Goal: Transaction & Acquisition: Purchase product/service

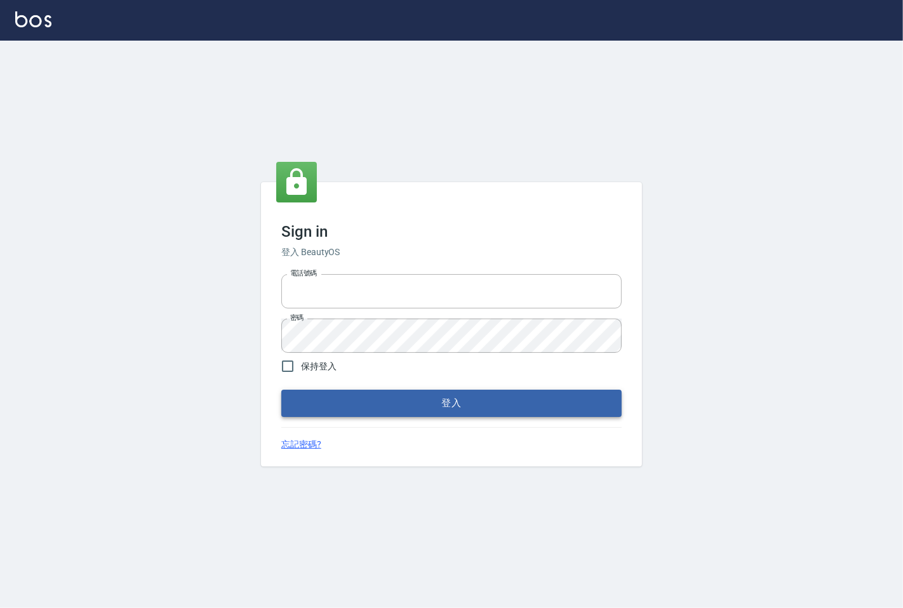
type input "25331148"
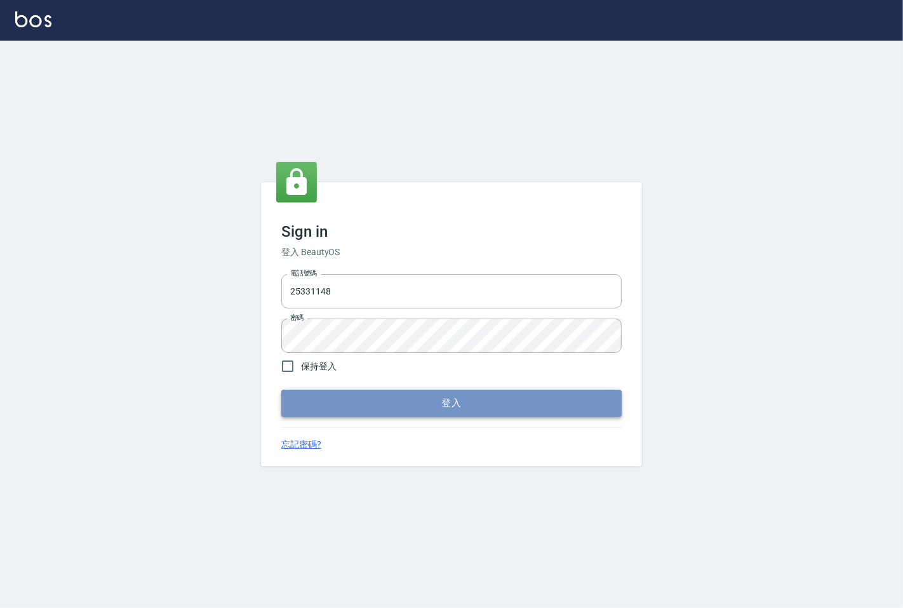
click at [589, 411] on button "登入" at bounding box center [451, 403] width 340 height 27
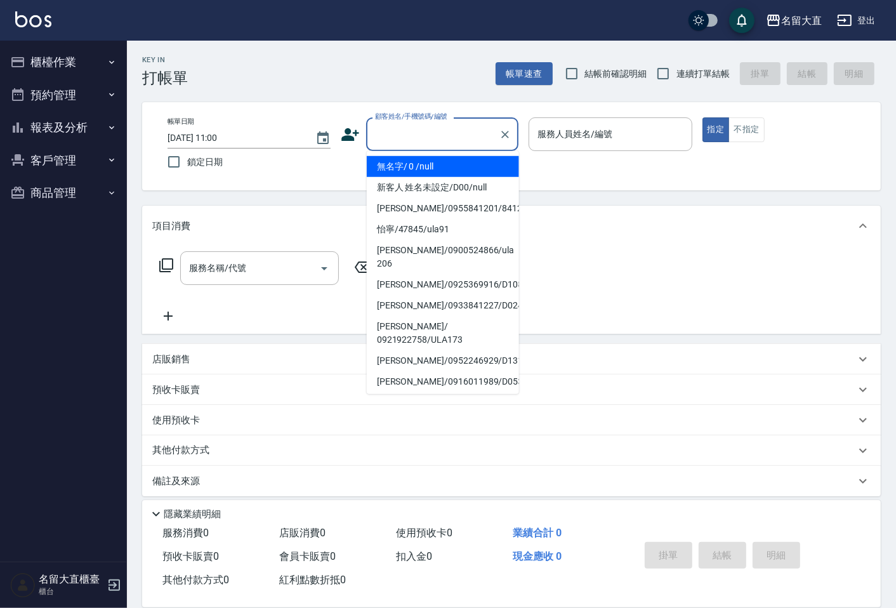
click at [402, 135] on input "顧客姓名/手機號碼/編號" at bounding box center [433, 134] width 122 height 22
click at [453, 168] on li "無名字/ 0 /null" at bounding box center [443, 166] width 152 height 21
type input "無名字/ 0 /null"
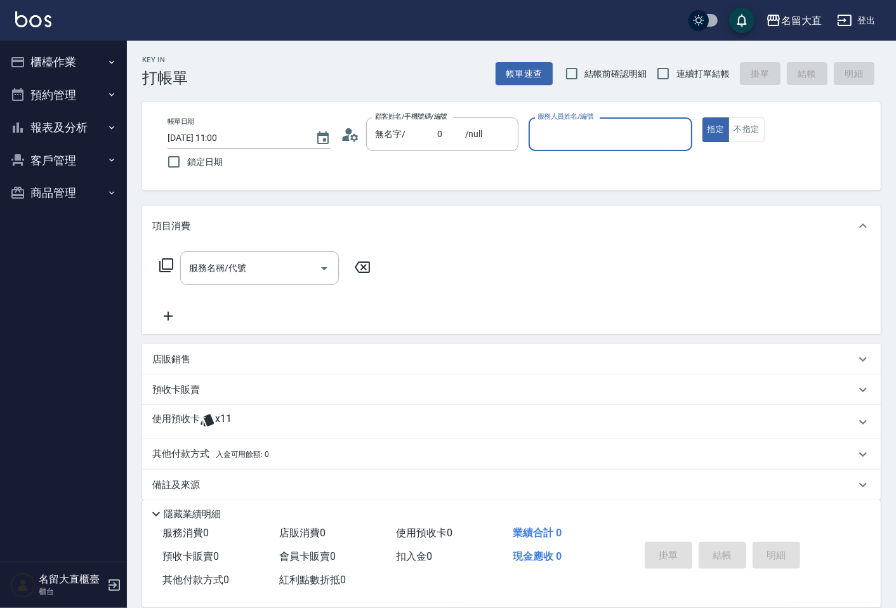
click at [611, 136] on input "服務人員姓名/編號" at bounding box center [610, 134] width 152 height 22
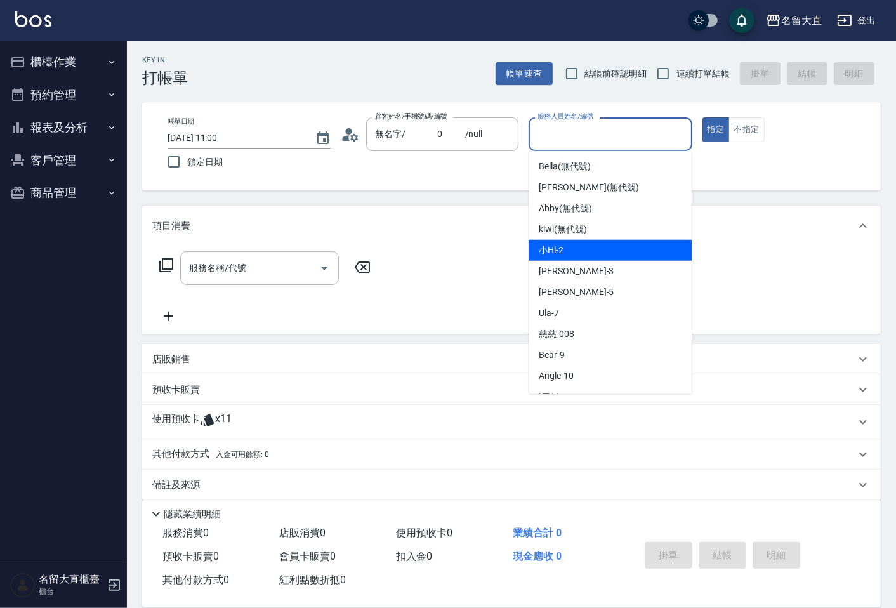
click at [599, 249] on div "小Hi -2" at bounding box center [610, 250] width 163 height 21
type input "小Hi-2"
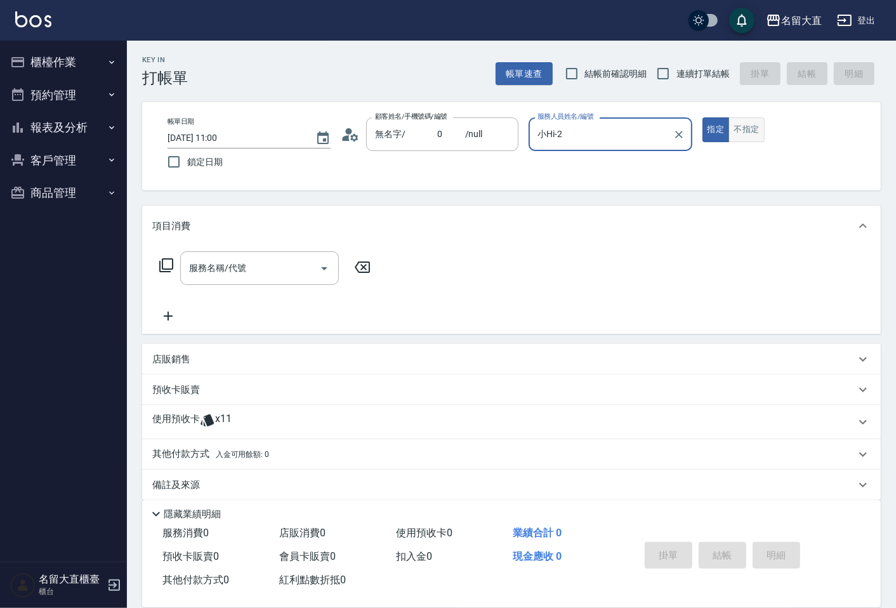
click at [743, 129] on button "不指定" at bounding box center [747, 129] width 36 height 25
click at [168, 267] on icon at bounding box center [166, 265] width 15 height 15
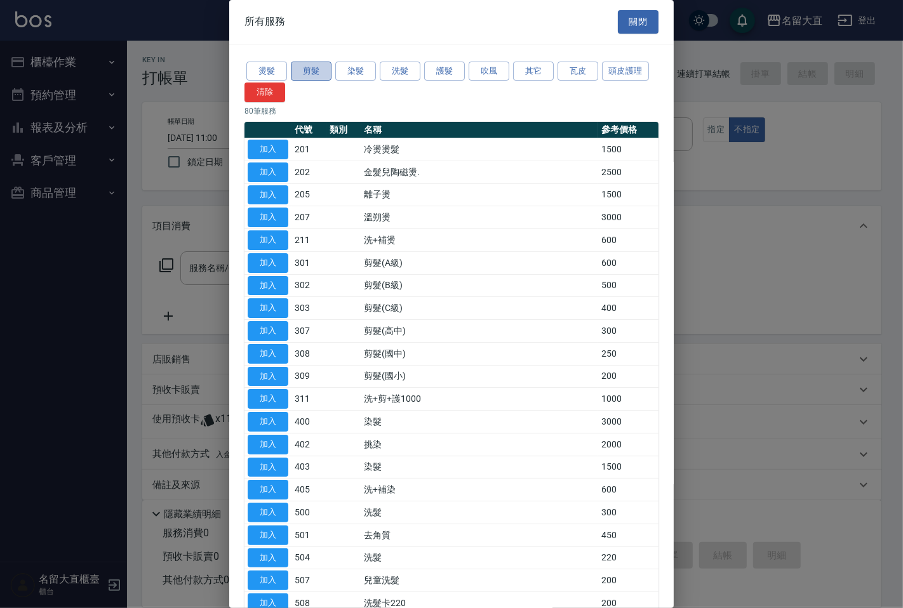
click at [310, 76] on button "剪髮" at bounding box center [311, 72] width 41 height 20
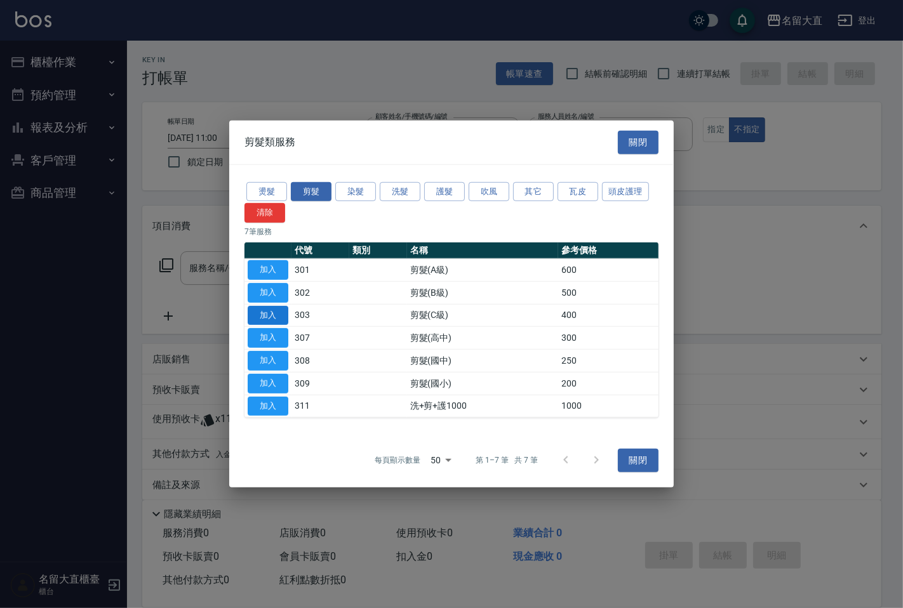
click at [262, 313] on button "加入" at bounding box center [268, 315] width 41 height 20
type input "剪髮(C級)(303)"
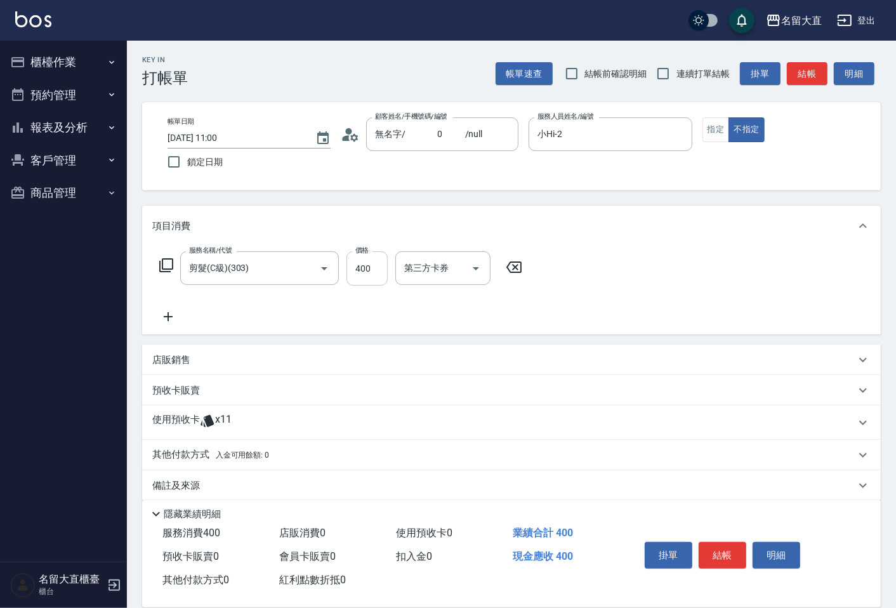
click at [366, 269] on input "400" at bounding box center [367, 268] width 41 height 34
type input "350"
click at [715, 549] on button "結帳" at bounding box center [723, 555] width 48 height 27
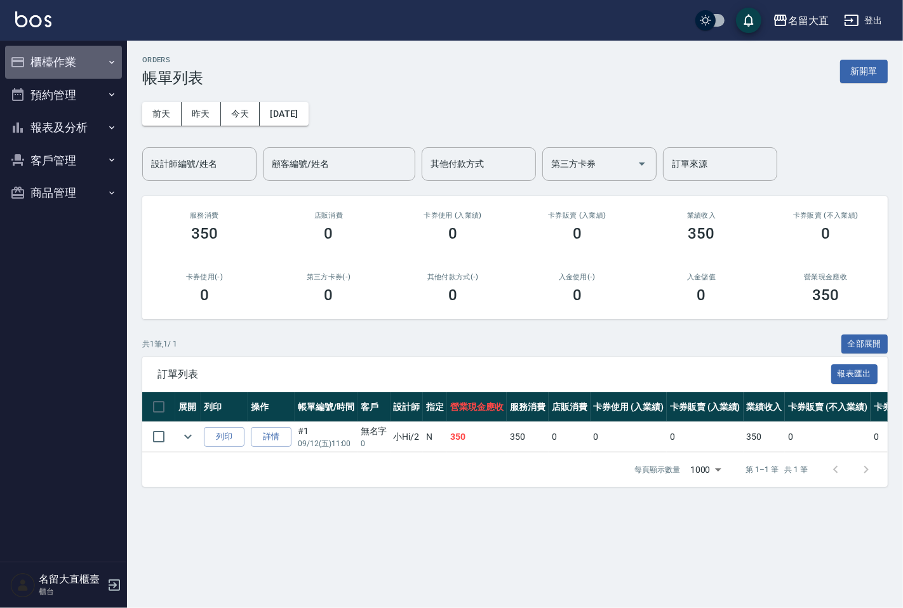
click at [102, 68] on button "櫃檯作業" at bounding box center [63, 62] width 117 height 33
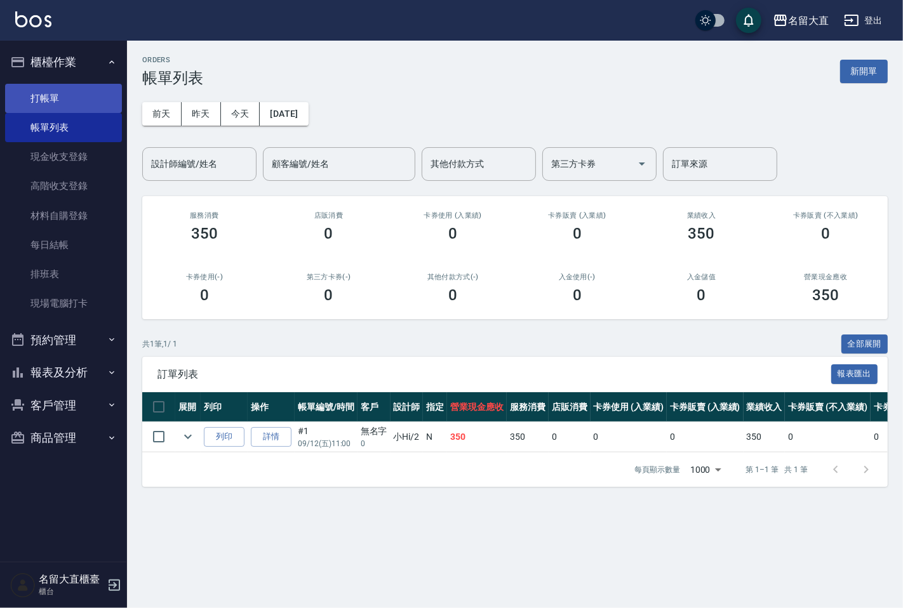
click at [88, 99] on link "打帳單" at bounding box center [63, 98] width 117 height 29
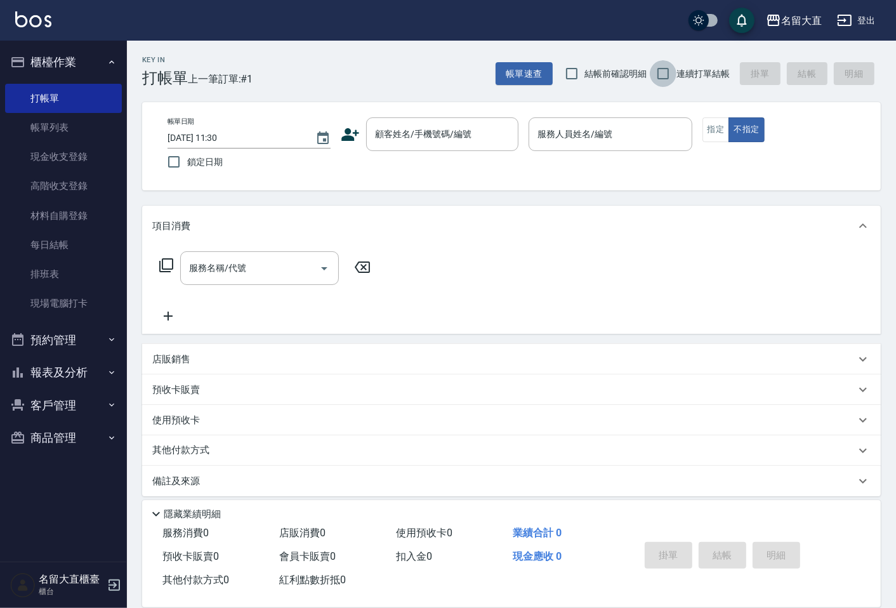
click at [662, 74] on input "連續打單結帳" at bounding box center [663, 73] width 27 height 27
checkbox input "true"
